Goal: Transaction & Acquisition: Purchase product/service

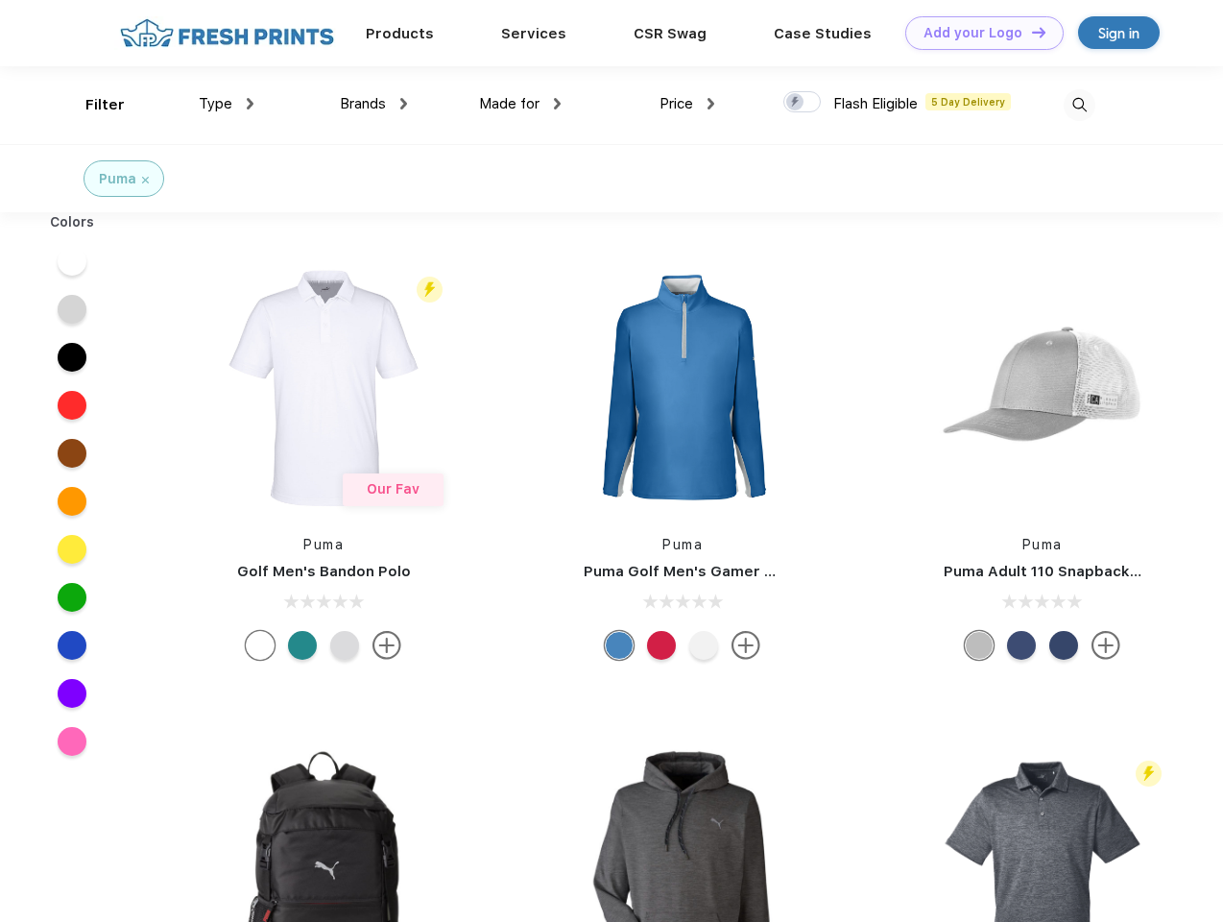
click at [978, 33] on link "Add your Logo Design Tool" at bounding box center [984, 33] width 158 height 34
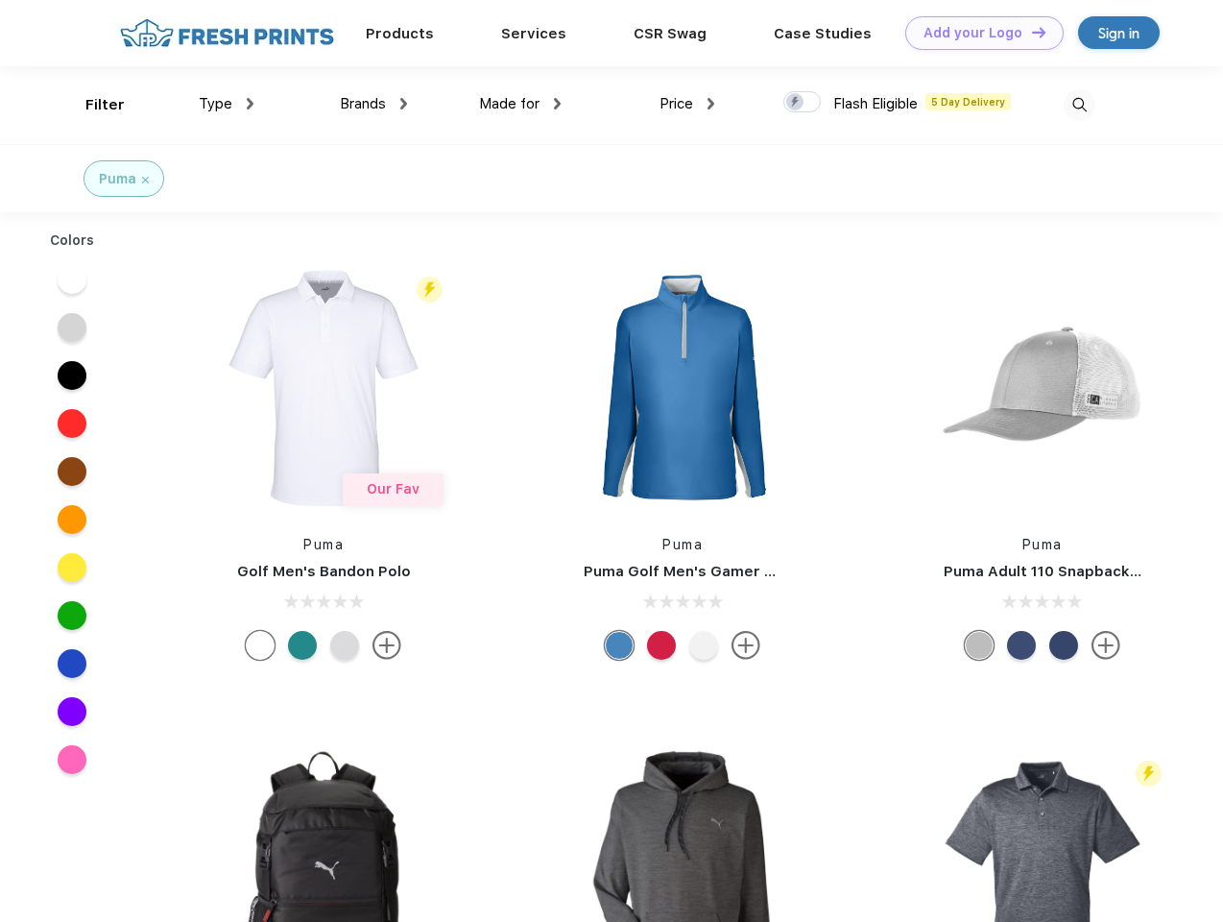
click at [0, 0] on div "Design Tool" at bounding box center [0, 0] width 0 height 0
click at [1030, 32] on link "Add your Logo Design Tool" at bounding box center [984, 33] width 158 height 34
click at [92, 105] on div "Filter" at bounding box center [104, 105] width 39 height 22
click at [227, 104] on span "Type" at bounding box center [216, 103] width 34 height 17
click at [374, 104] on span "Brands" at bounding box center [363, 103] width 46 height 17
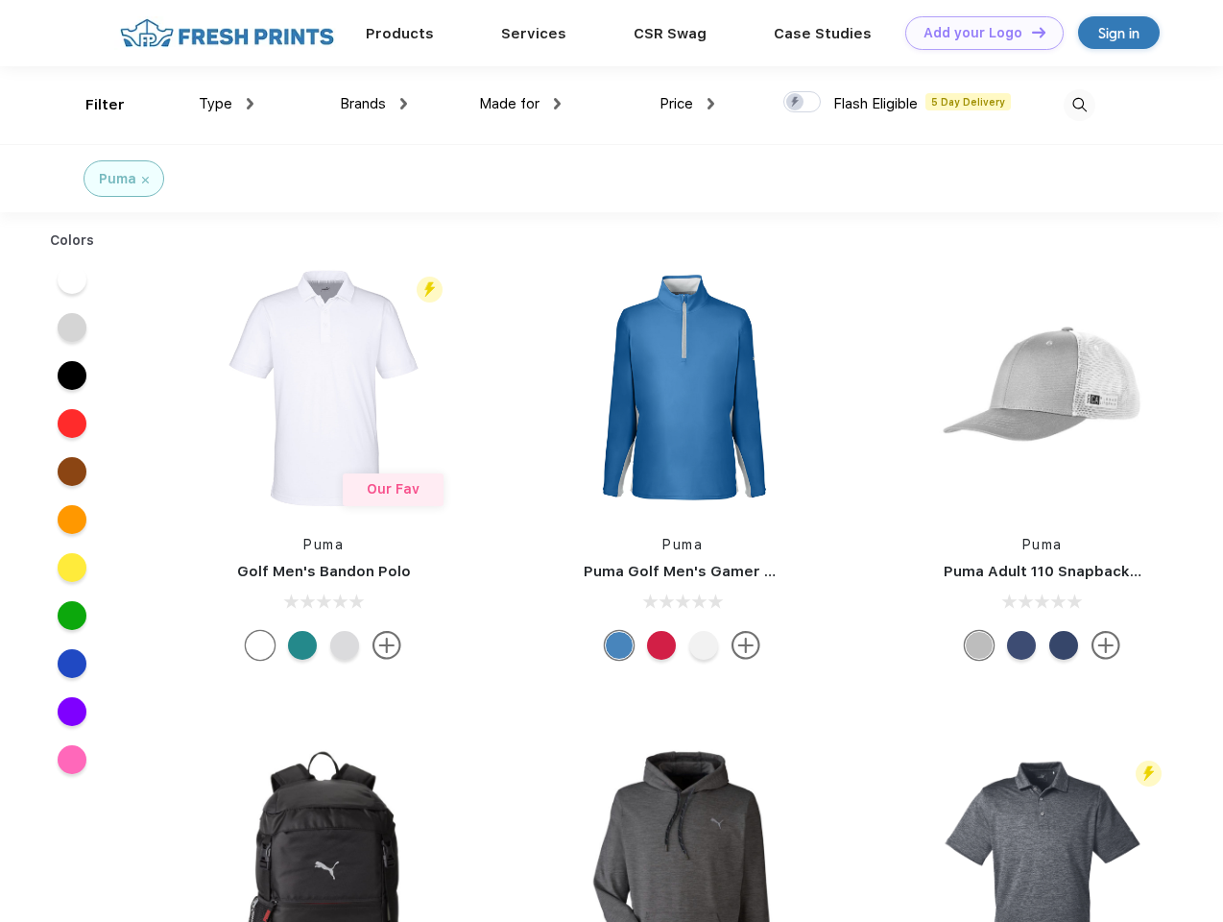
click at [520, 104] on span "Made for" at bounding box center [509, 103] width 60 height 17
click at [688, 104] on span "Price" at bounding box center [677, 103] width 34 height 17
click at [803, 103] on div at bounding box center [802, 101] width 37 height 21
click at [796, 103] on input "checkbox" at bounding box center [790, 96] width 12 height 12
click at [1079, 105] on img at bounding box center [1080, 105] width 32 height 32
